Goal: Information Seeking & Learning: Compare options

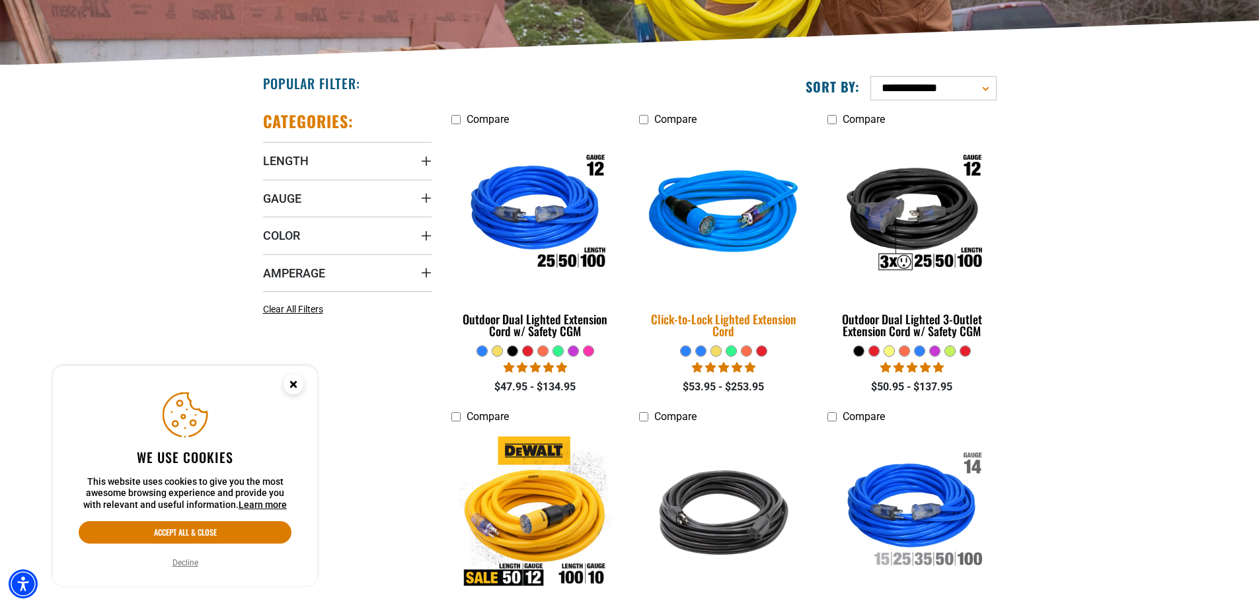
scroll to position [529, 0]
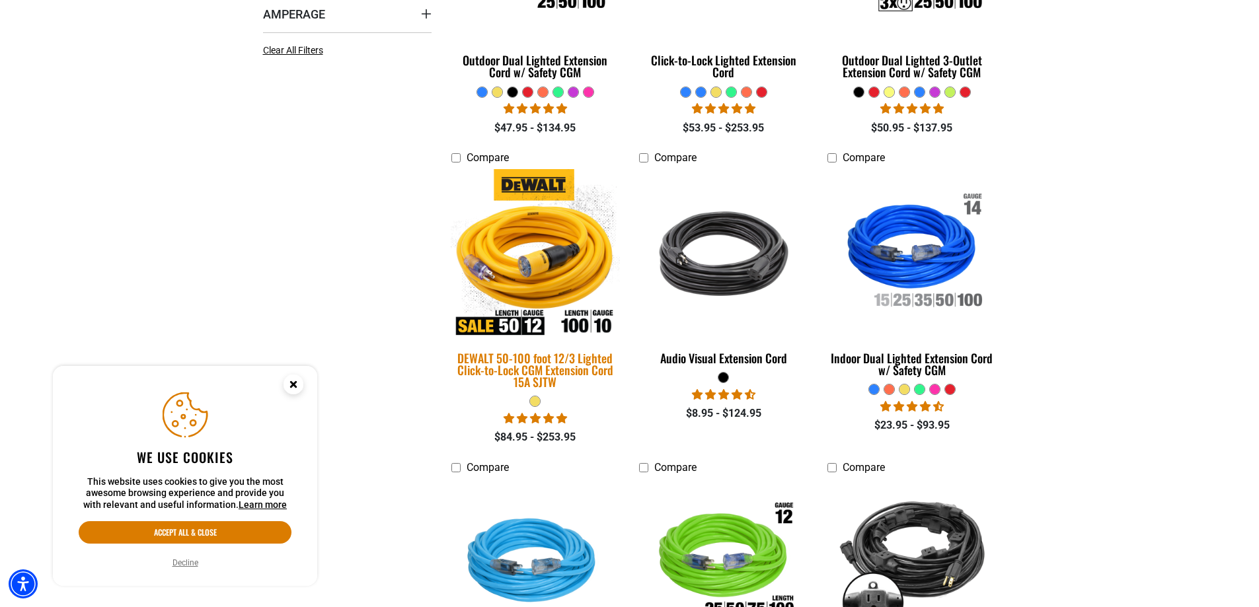
click at [584, 355] on div "DEWALT 50-100 foot 12/3 Lighted Click-to-Lock CGM Extension Cord 15A SJTW" at bounding box center [535, 370] width 169 height 36
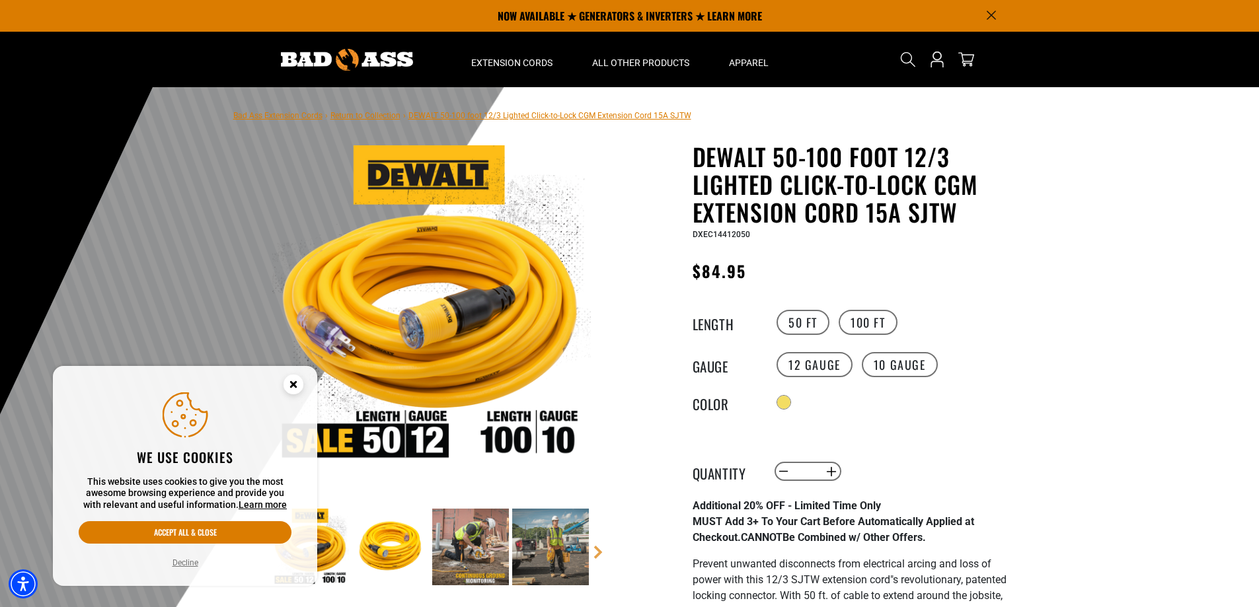
click at [416, 334] on img at bounding box center [431, 304] width 319 height 319
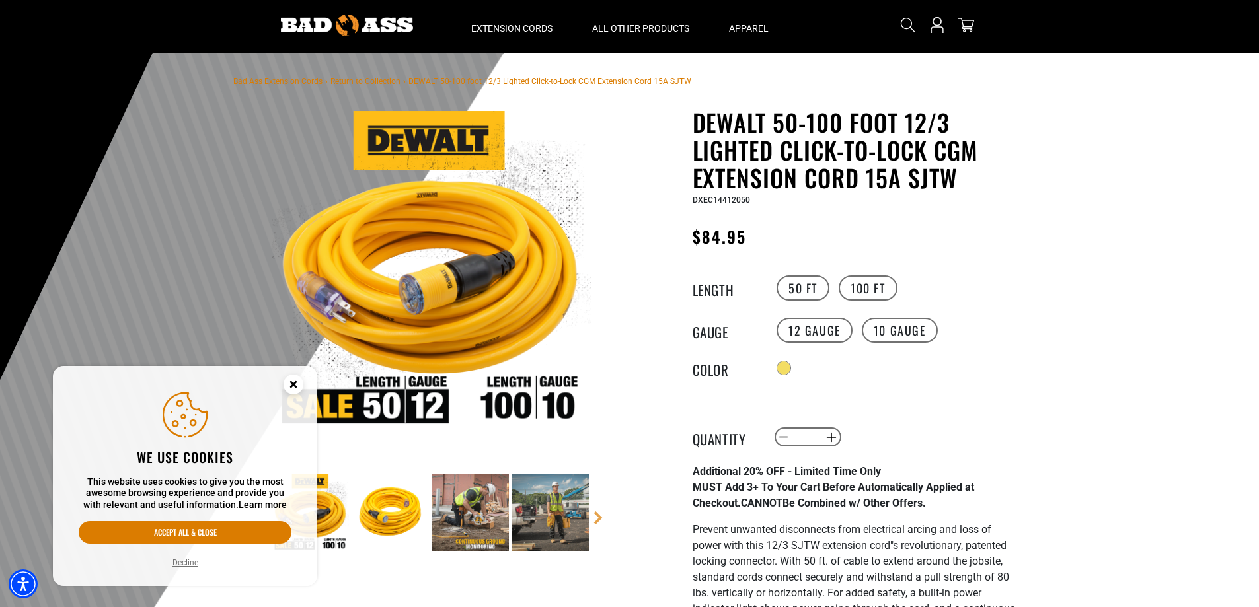
scroll to position [66, 0]
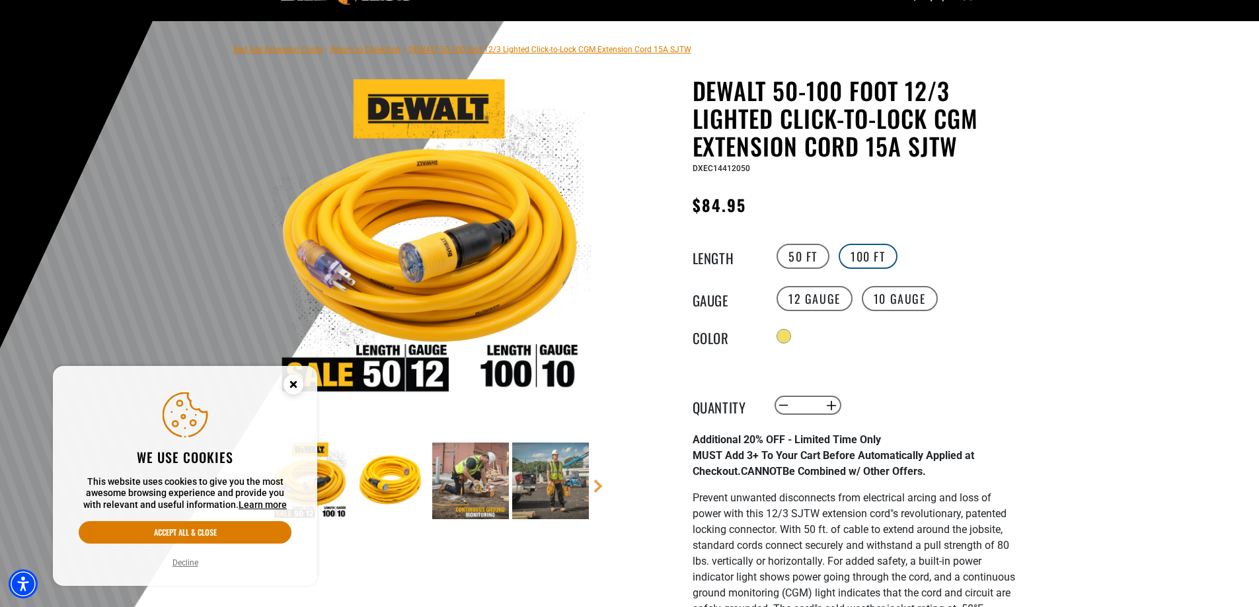
click at [843, 249] on label "100 FT" at bounding box center [868, 256] width 59 height 25
click at [885, 292] on label "10 Gauge" at bounding box center [900, 298] width 76 height 25
click at [806, 256] on label "50 FT" at bounding box center [803, 256] width 53 height 25
click at [806, 300] on label "12 Gauge" at bounding box center [815, 298] width 76 height 25
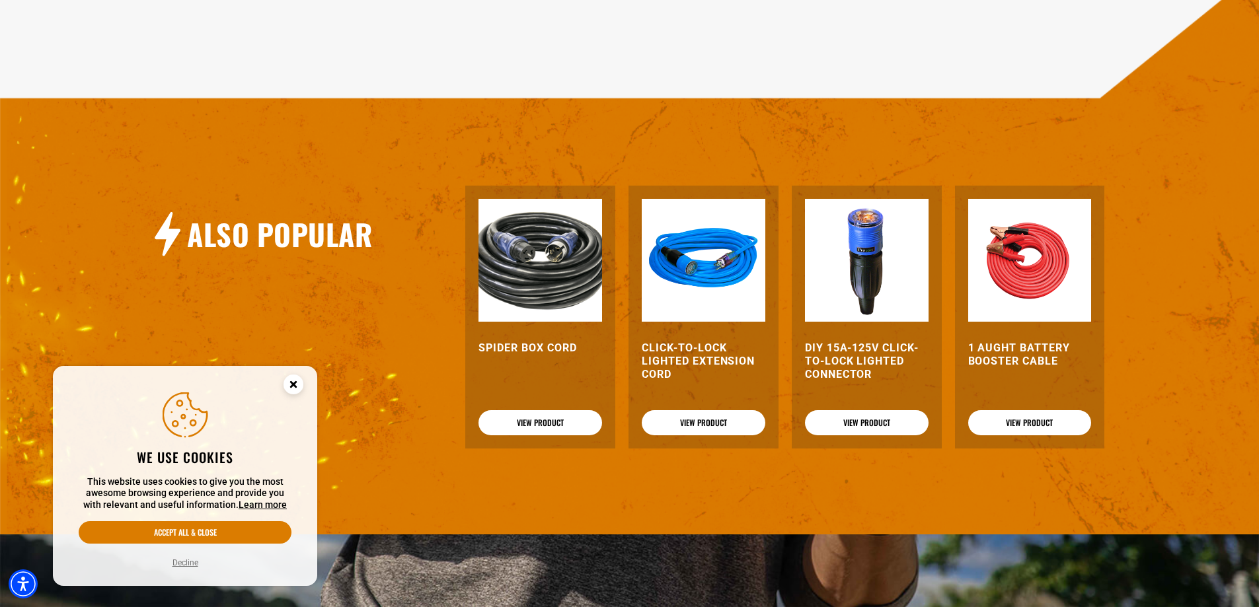
scroll to position [1983, 0]
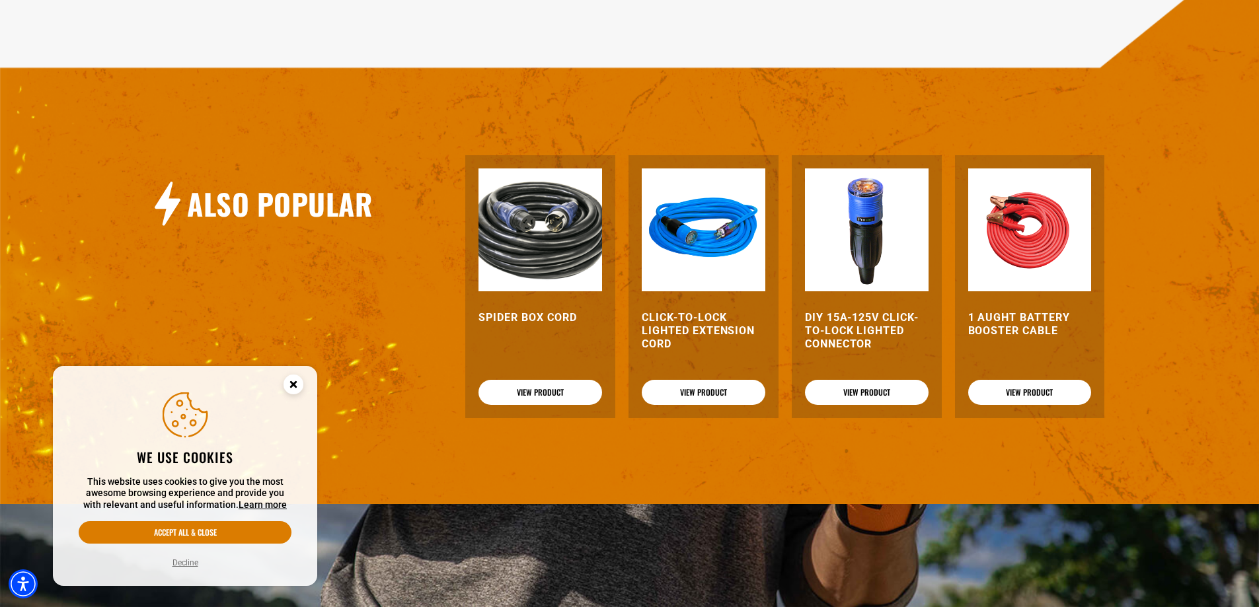
click at [886, 329] on h3 "DIY 15A-125V Click-to-Lock Lighted Connector" at bounding box center [867, 331] width 124 height 40
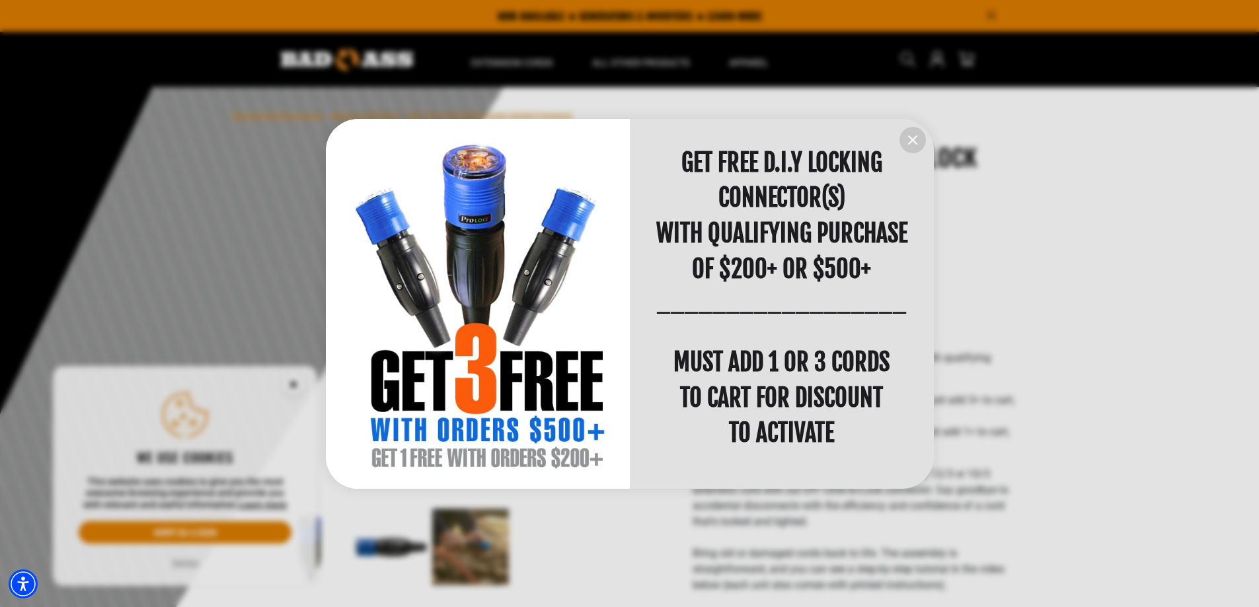
click at [910, 143] on icon "information" at bounding box center [913, 140] width 8 height 8
